Goal: Check status: Check status

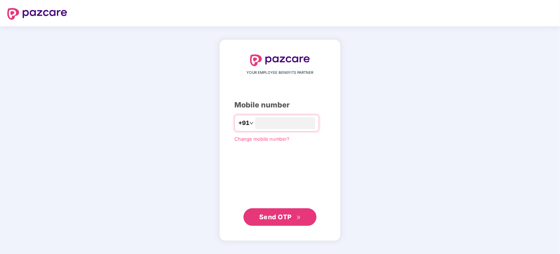
type input "**********"
click at [277, 221] on span "Send OTP" at bounding box center [280, 216] width 42 height 10
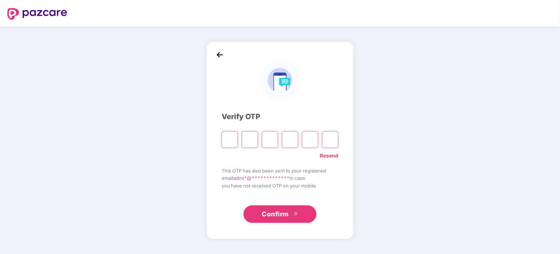
type input "*"
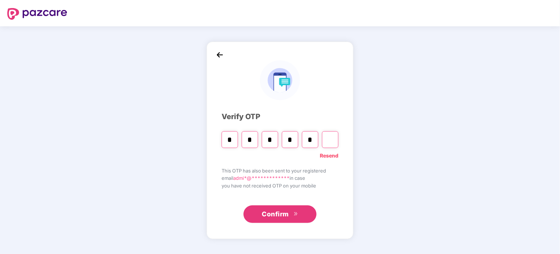
type input "*"
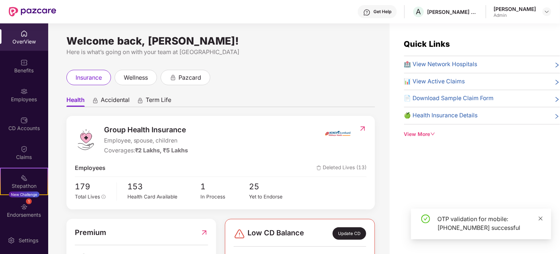
click at [542, 218] on icon "close" at bounding box center [540, 218] width 5 height 5
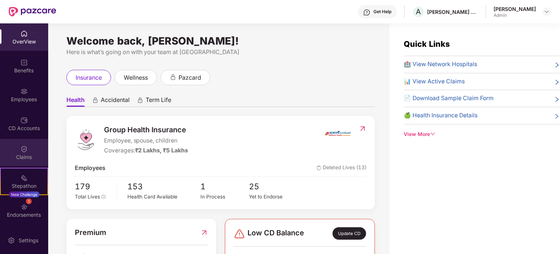
click at [22, 152] on img at bounding box center [23, 148] width 7 height 7
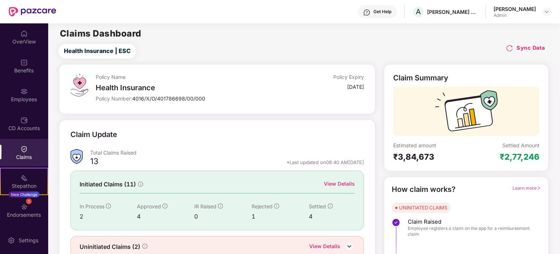
click at [333, 185] on div "View Details" at bounding box center [339, 184] width 31 height 8
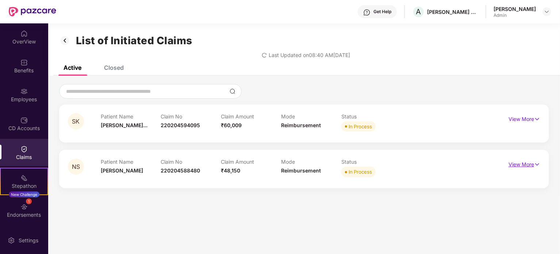
click at [536, 164] on img at bounding box center [537, 164] width 6 height 8
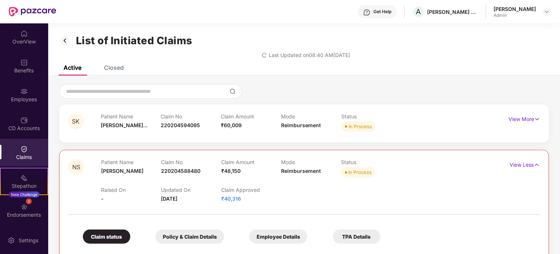
click at [65, 43] on img at bounding box center [65, 40] width 12 height 12
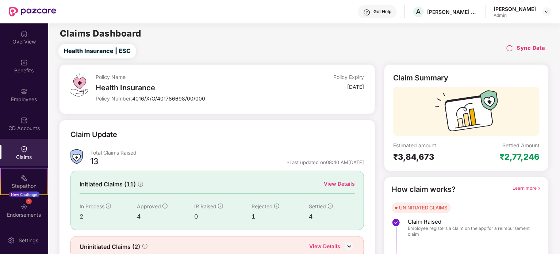
click at [511, 49] on img at bounding box center [509, 48] width 7 height 7
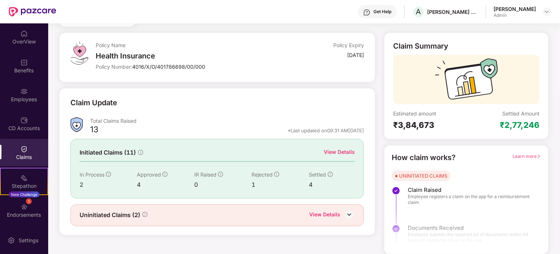
click at [349, 213] on img at bounding box center [349, 214] width 11 height 11
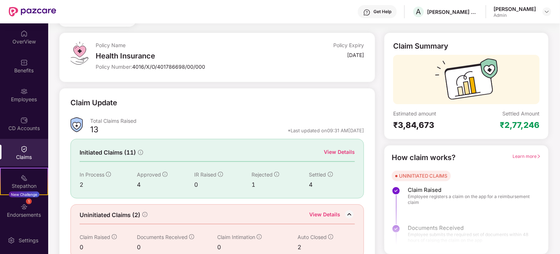
scroll to position [44, 0]
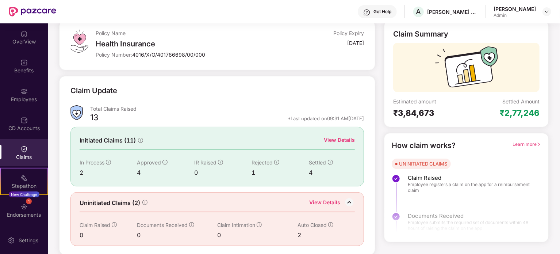
click at [337, 141] on div "View Details" at bounding box center [339, 140] width 31 height 8
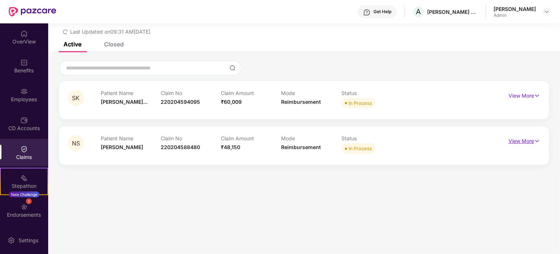
click at [529, 140] on p "View More" at bounding box center [525, 140] width 32 height 10
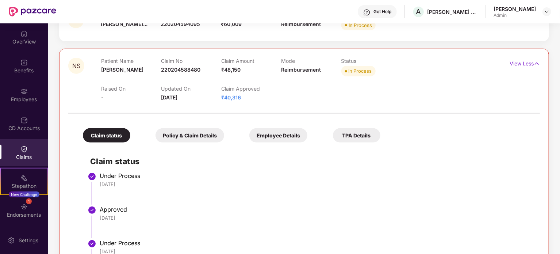
scroll to position [207, 0]
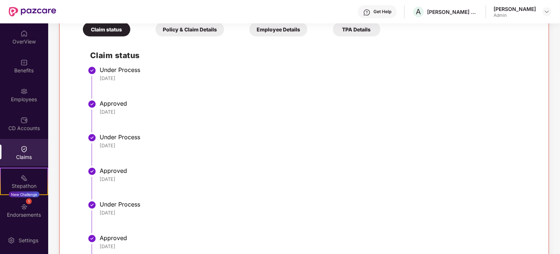
click at [367, 167] on div "Approved" at bounding box center [316, 170] width 433 height 7
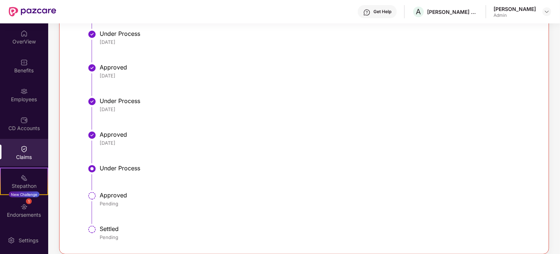
scroll to position [317, 0]
